Goal: Consume media (video, audio)

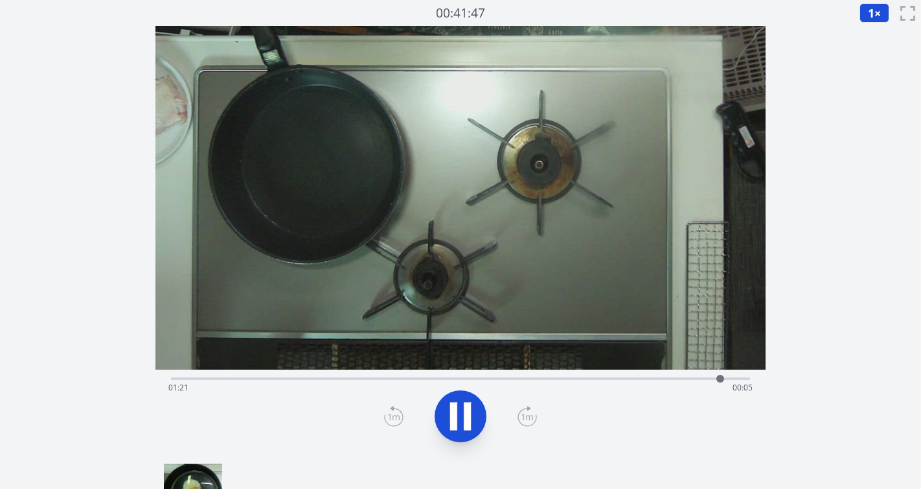
click at [358, 378] on div "Time elapsed: 01:21 Time remaining: 00:05" at bounding box center [460, 387] width 585 height 21
click at [336, 376] on div "Time elapsed: 00:28 Time remaining: 00:58" at bounding box center [461, 377] width 580 height 16
click at [873, 14] on span "1" at bounding box center [871, 13] width 6 height 16
click at [877, 32] on li "0.25×" at bounding box center [878, 31] width 36 height 21
click at [330, 377] on div "Time elapsed: 00:29 Time remaining: 00:57" at bounding box center [460, 387] width 585 height 21
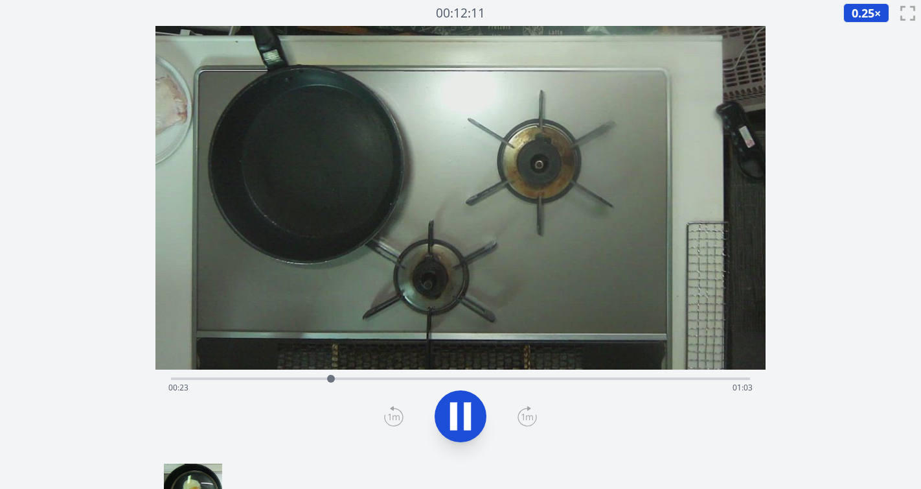
click at [309, 373] on div "Time elapsed: 00:23 Time remaining: 01:03" at bounding box center [461, 377] width 580 height 16
click at [524, 423] on icon at bounding box center [527, 416] width 19 height 21
